Goal: Communication & Community: Answer question/provide support

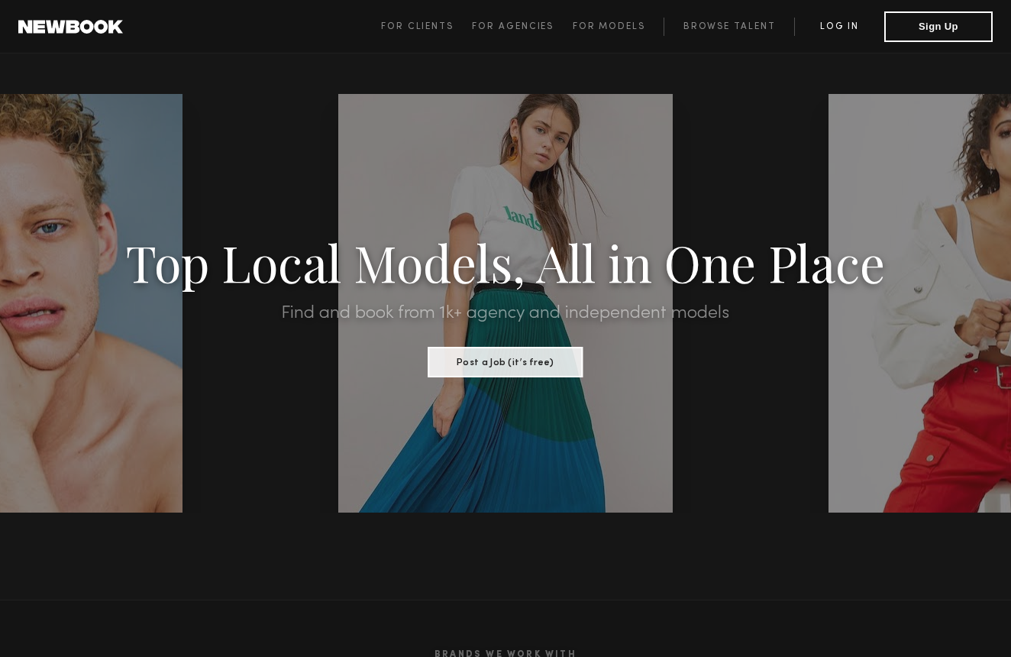
click at [852, 19] on link "Log in" at bounding box center [839, 27] width 90 height 18
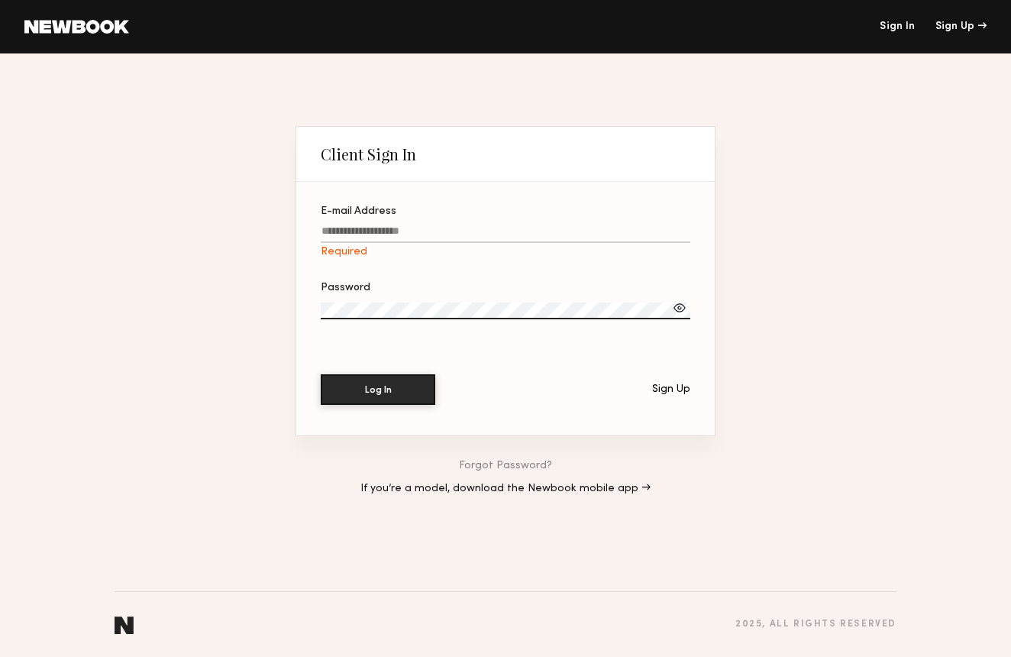
type input "**********"
click at [400, 387] on button "Log In" at bounding box center [378, 389] width 115 height 31
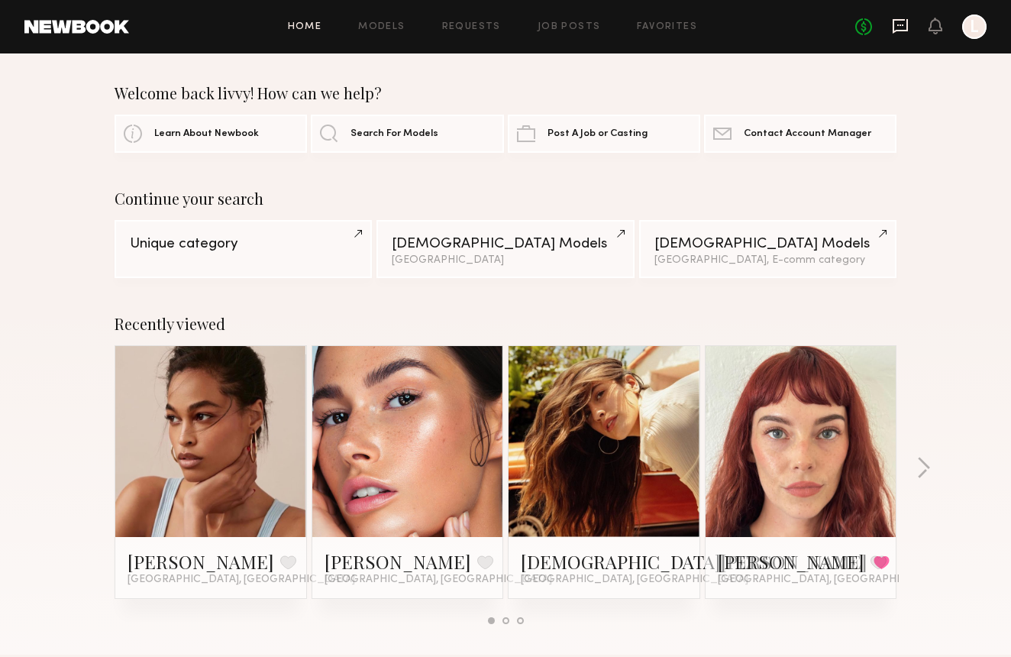
click at [904, 29] on icon at bounding box center [900, 26] width 15 height 15
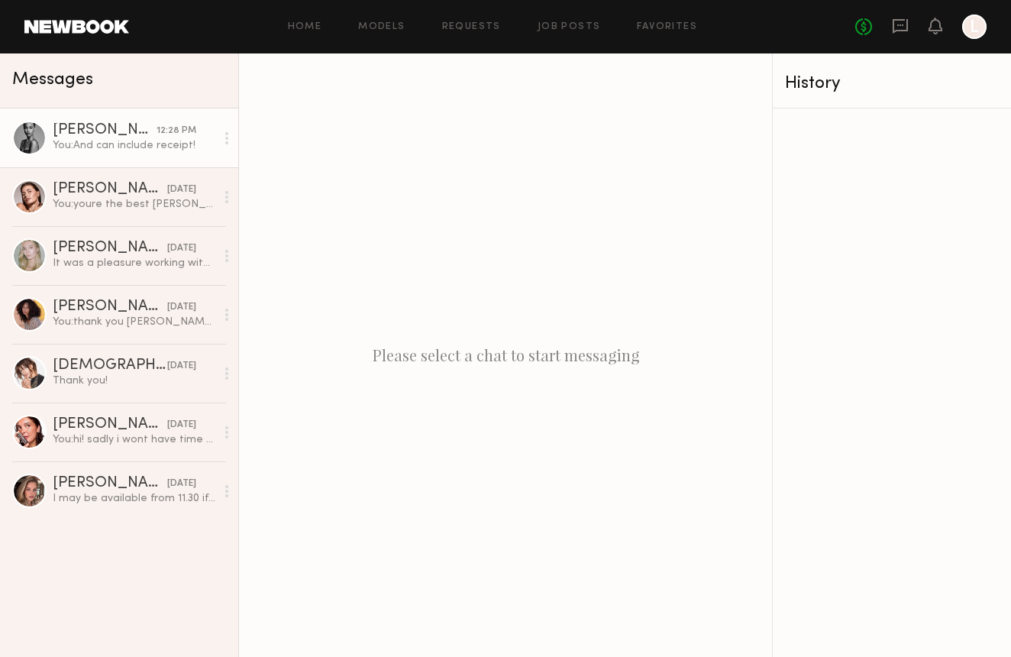
click at [130, 141] on div "You: And can include receipt!" at bounding box center [134, 145] width 163 height 15
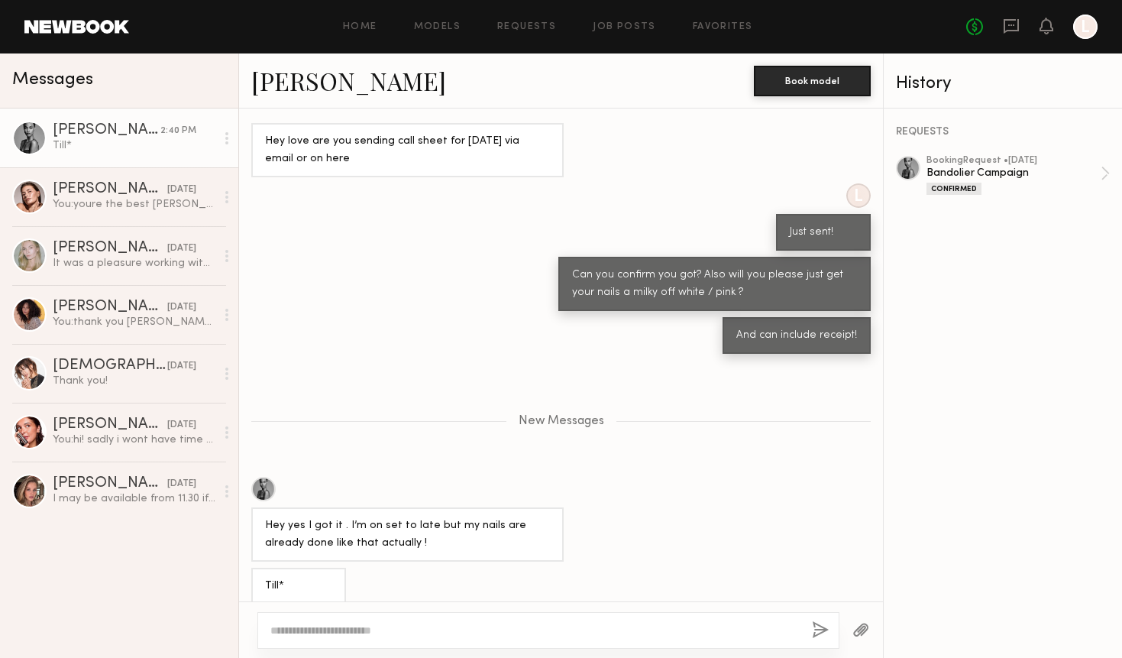
scroll to position [850, 0]
click at [438, 579] on div "Till*" at bounding box center [561, 586] width 644 height 37
click at [350, 631] on textarea at bounding box center [534, 630] width 529 height 15
type textarea "*******"
click at [819, 626] on button "button" at bounding box center [820, 630] width 17 height 19
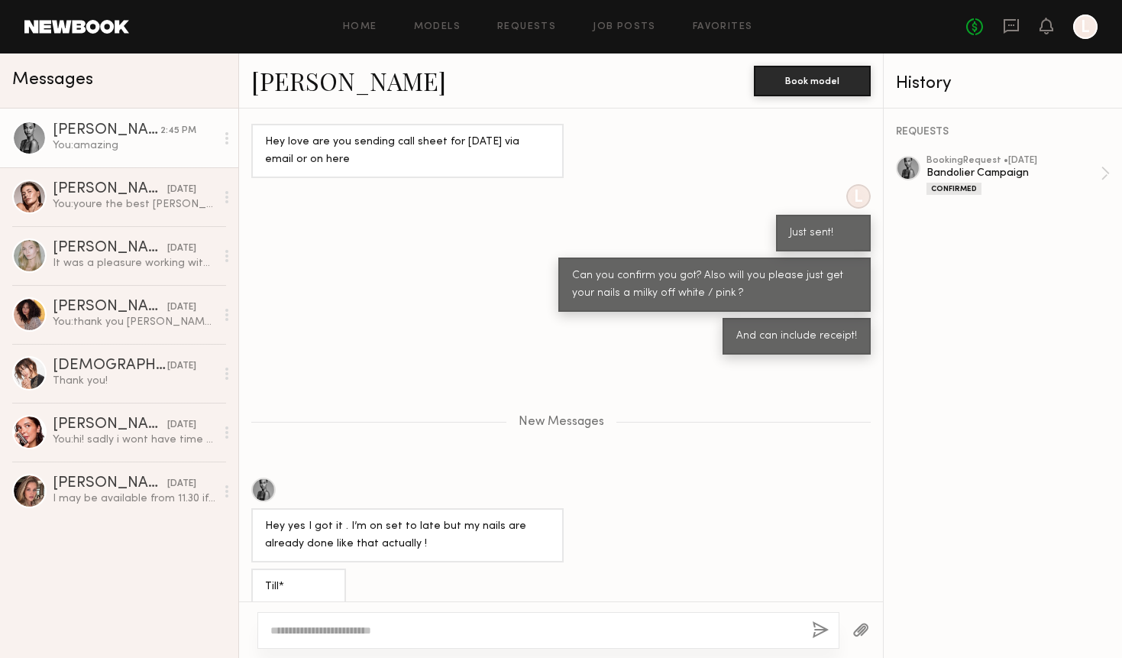
scroll to position [892, 0]
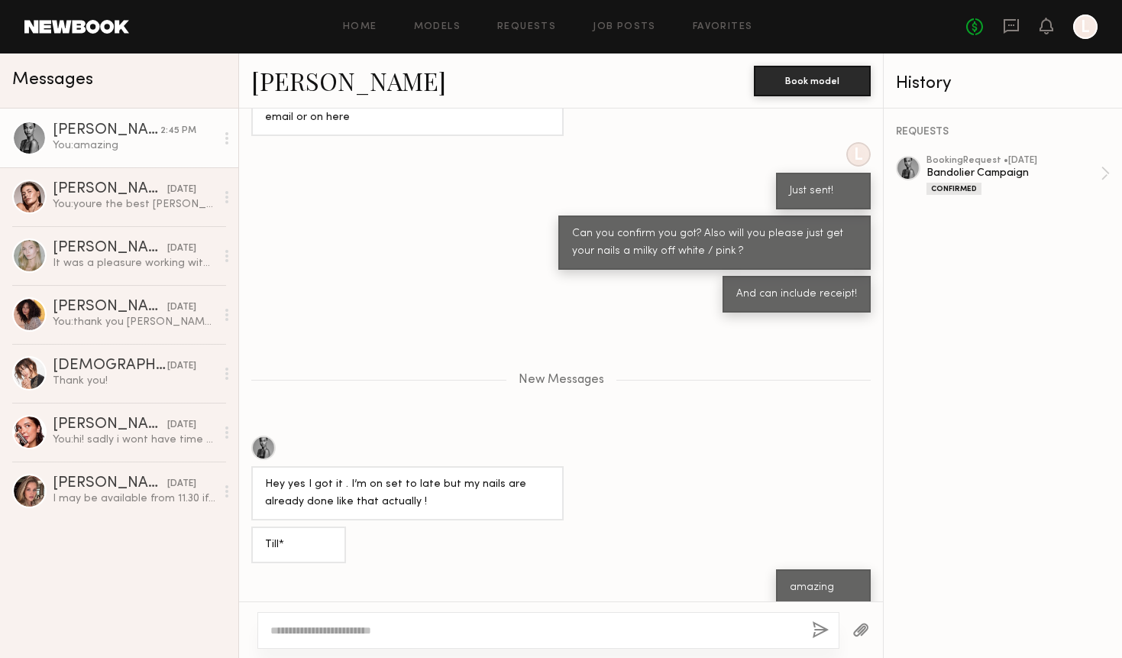
click at [655, 620] on div at bounding box center [548, 630] width 582 height 37
click at [600, 632] on textarea at bounding box center [534, 630] width 529 height 15
type textarea "**********"
click at [822, 625] on button "button" at bounding box center [820, 630] width 17 height 19
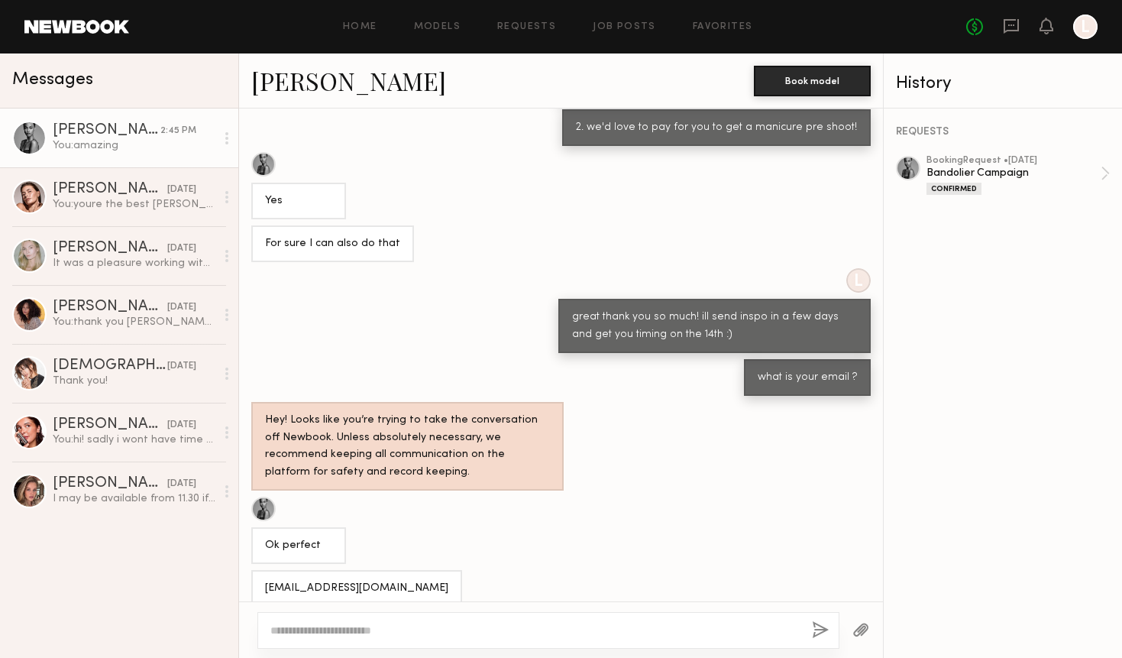
scroll to position [0, 0]
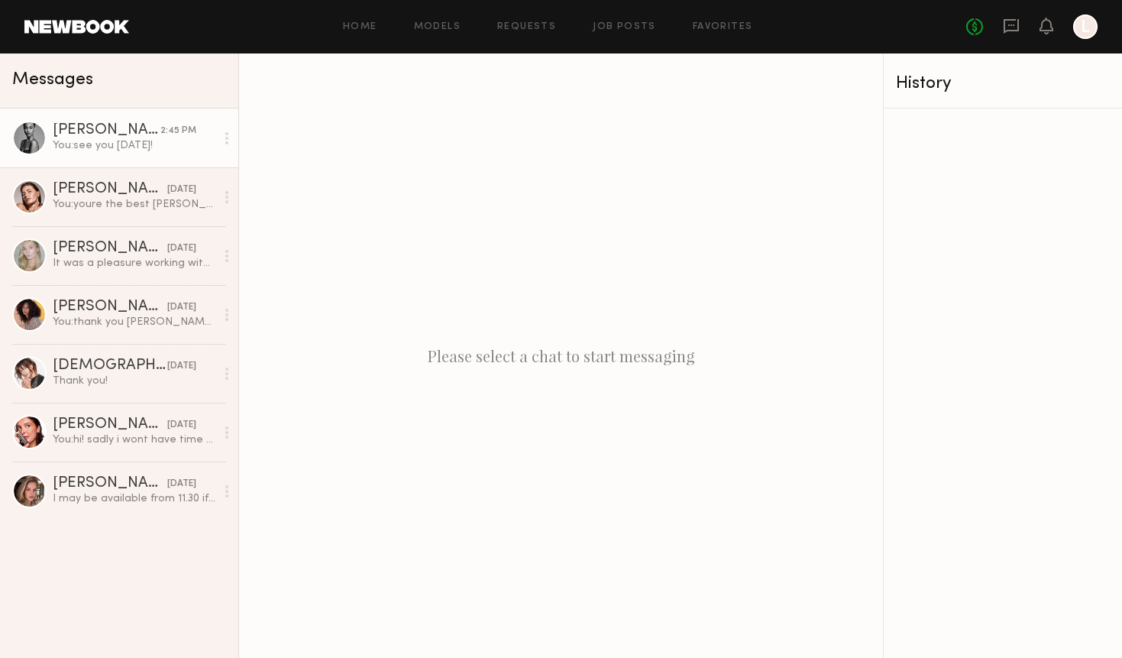
click at [116, 140] on div "You: see you [DATE]!" at bounding box center [134, 145] width 163 height 15
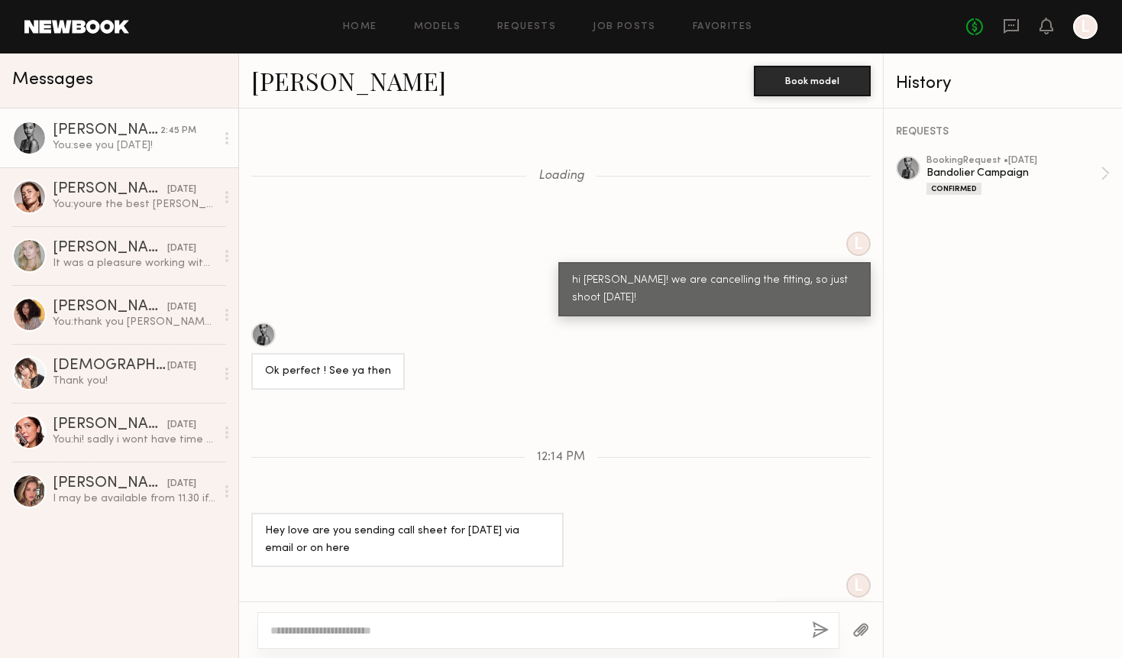
scroll to position [393, 0]
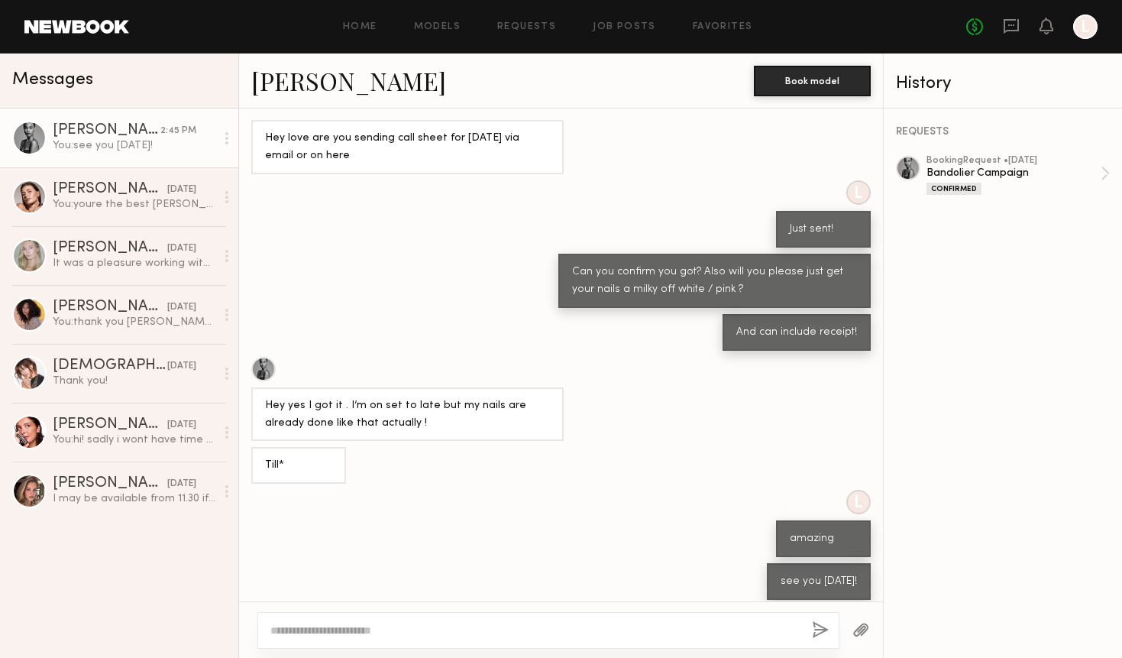
click at [266, 364] on div at bounding box center [263, 369] width 24 height 24
